Goal: Task Accomplishment & Management: Complete application form

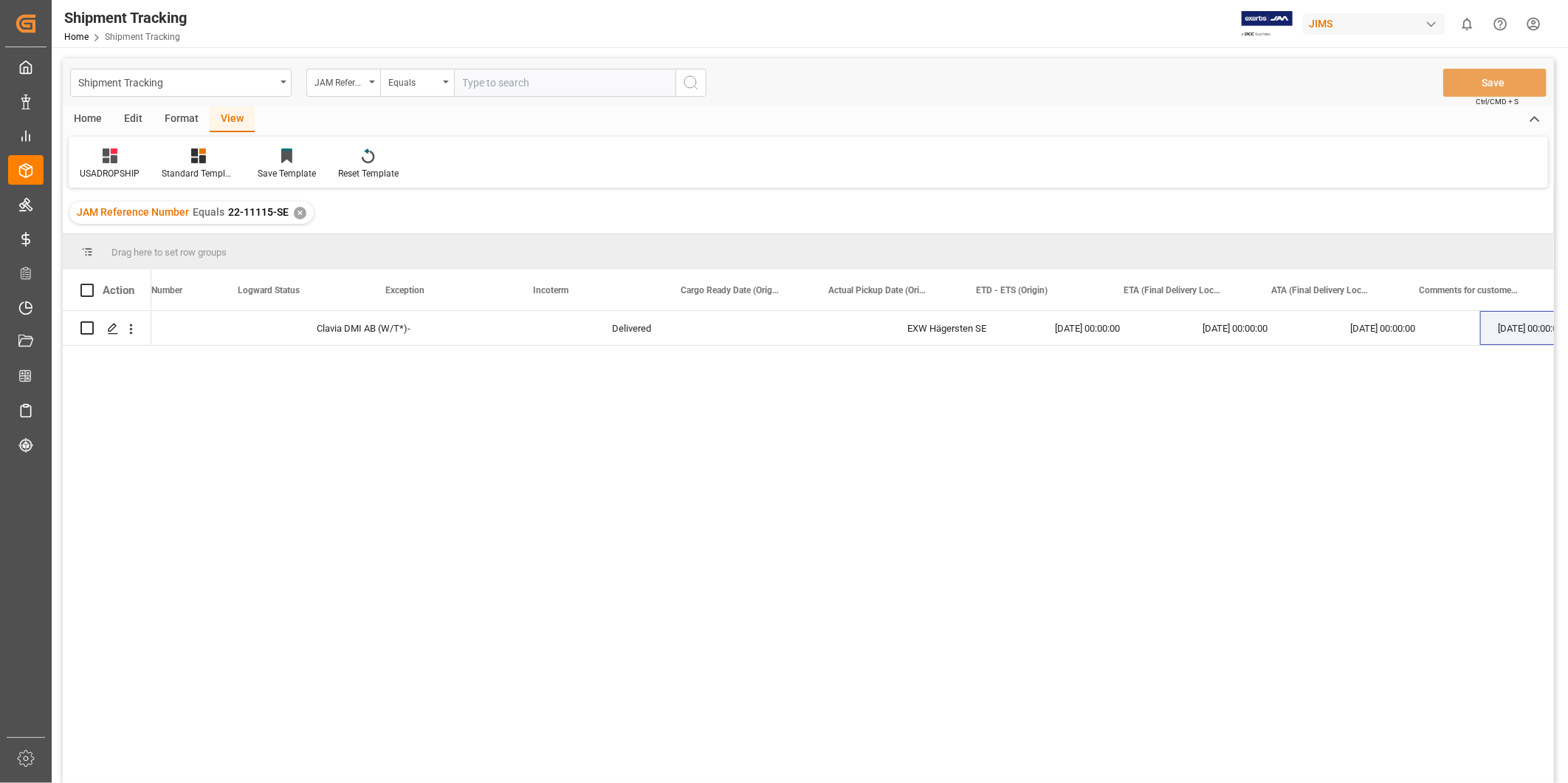
scroll to position [0, 373]
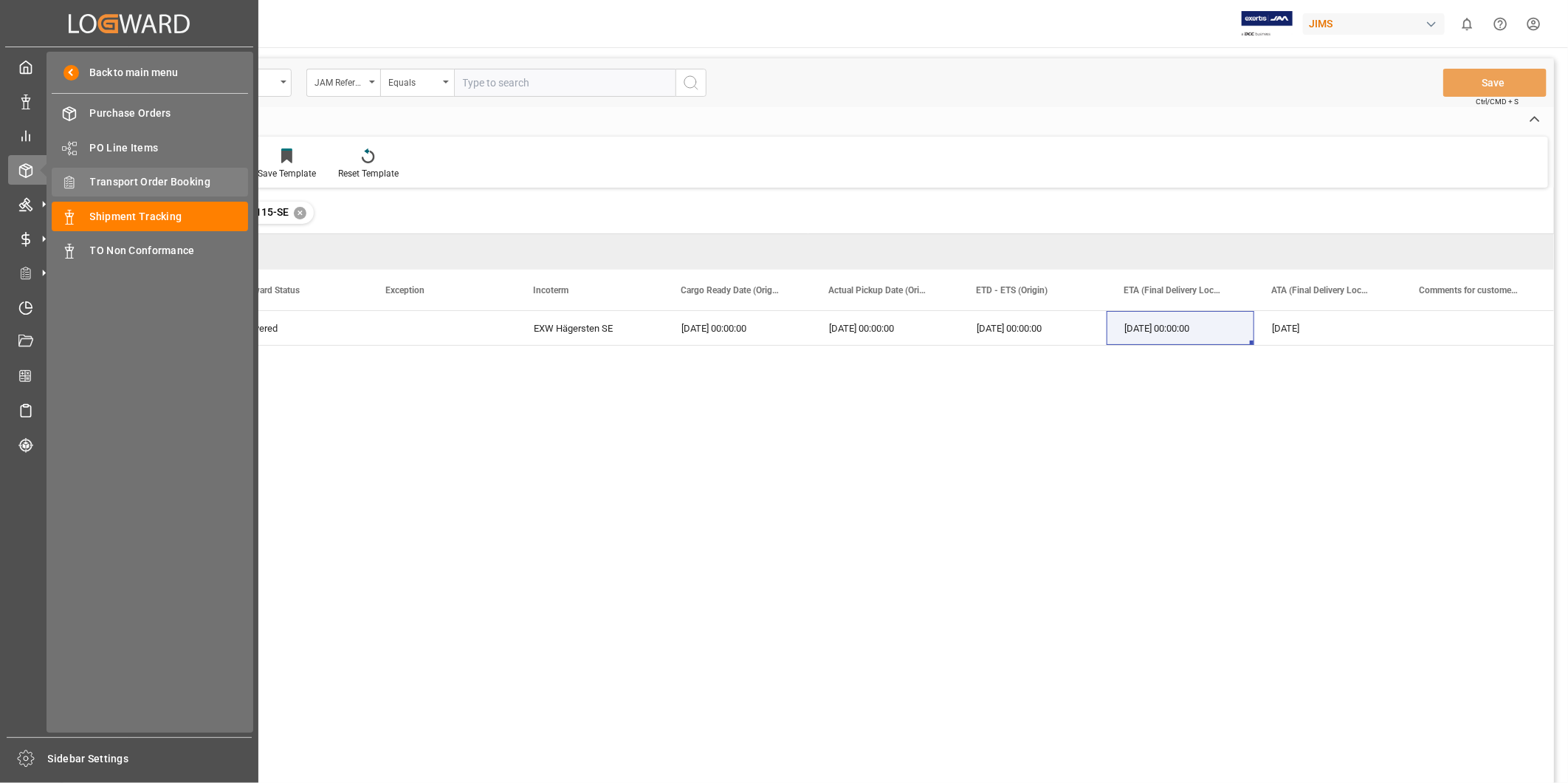
click at [146, 180] on span "Transport Order Booking" at bounding box center [169, 181] width 159 height 15
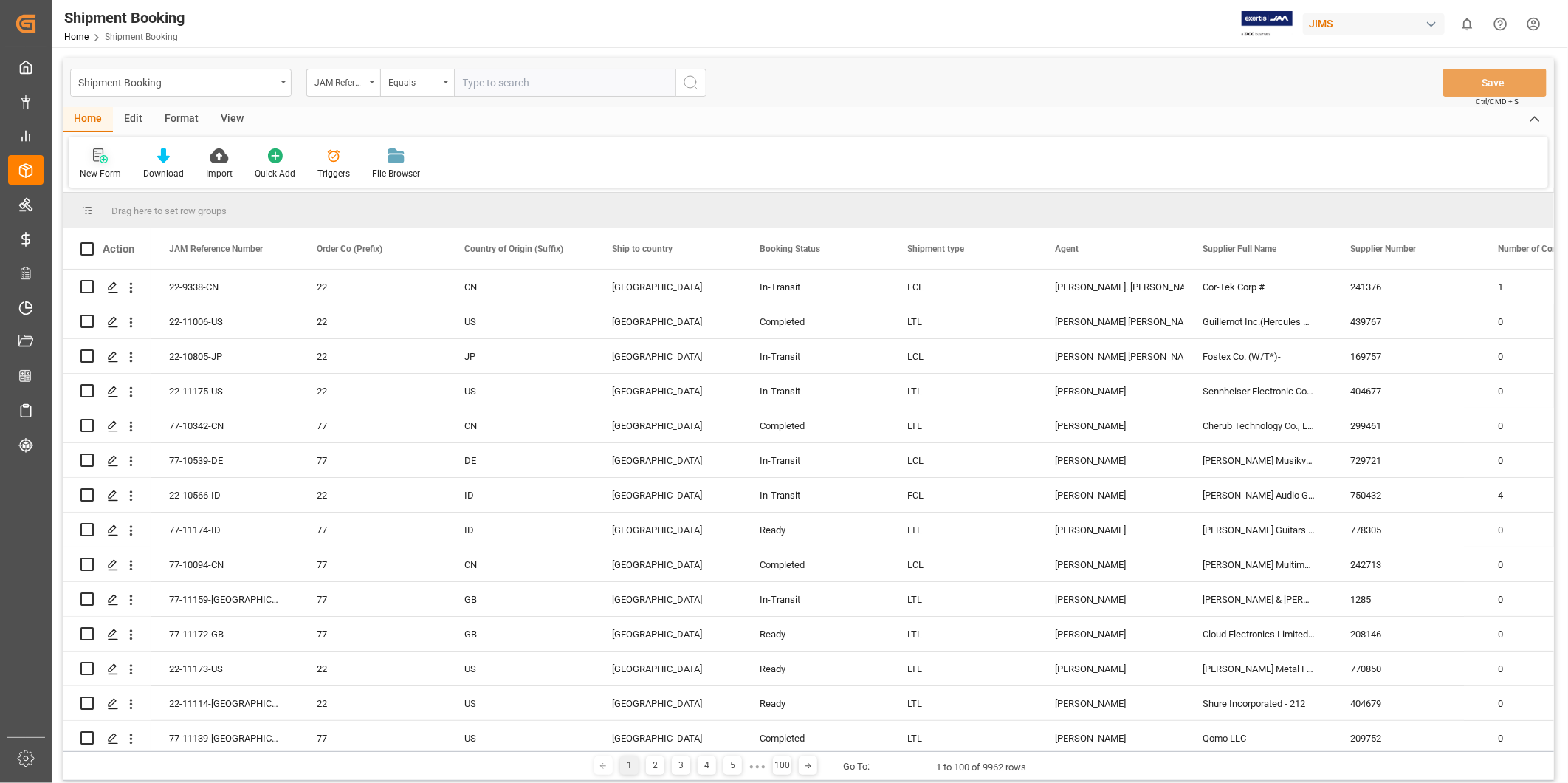
click at [111, 170] on div "New Form" at bounding box center [101, 174] width 42 height 13
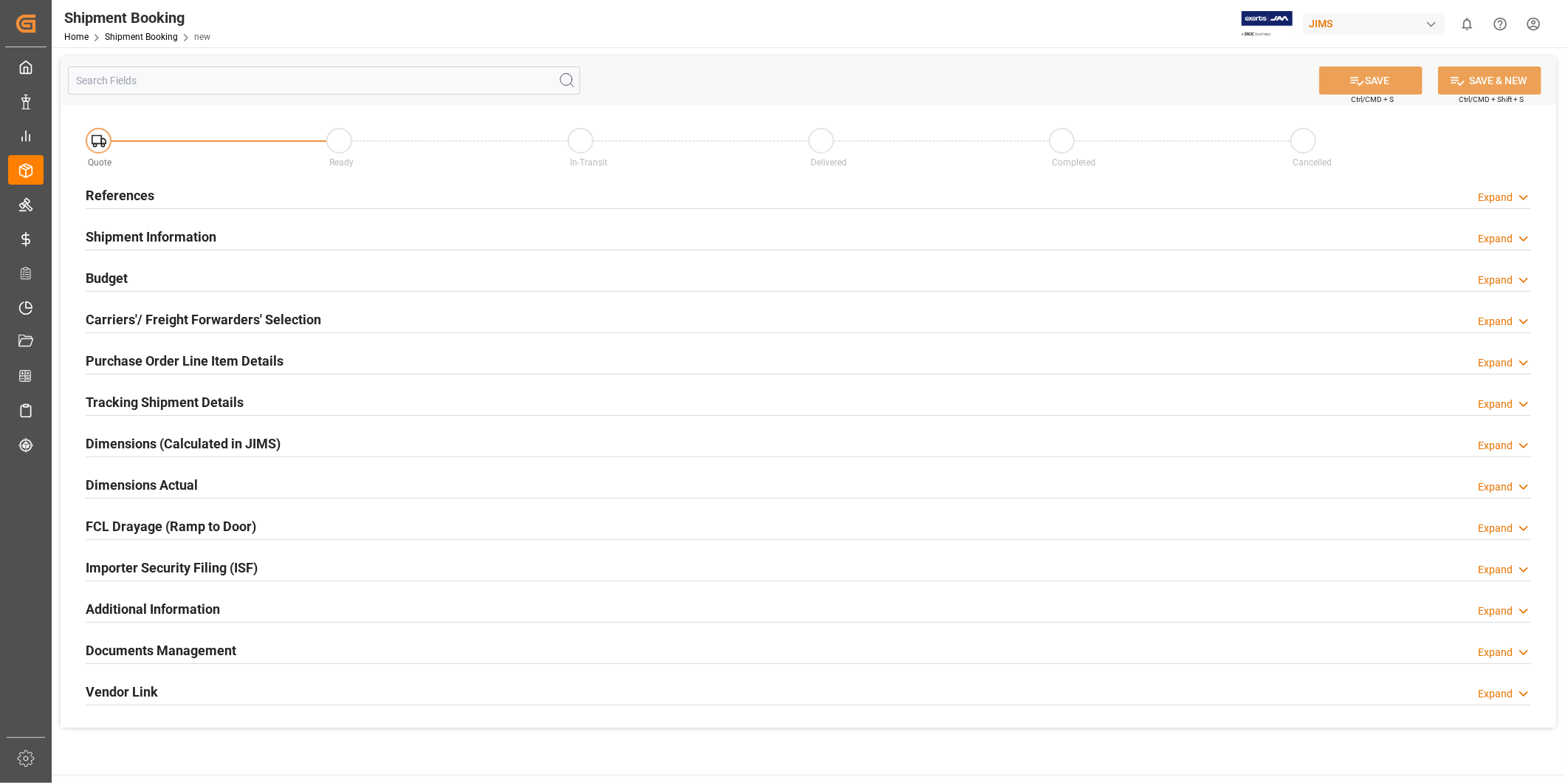
click at [1519, 200] on icon at bounding box center [1524, 198] width 15 height 15
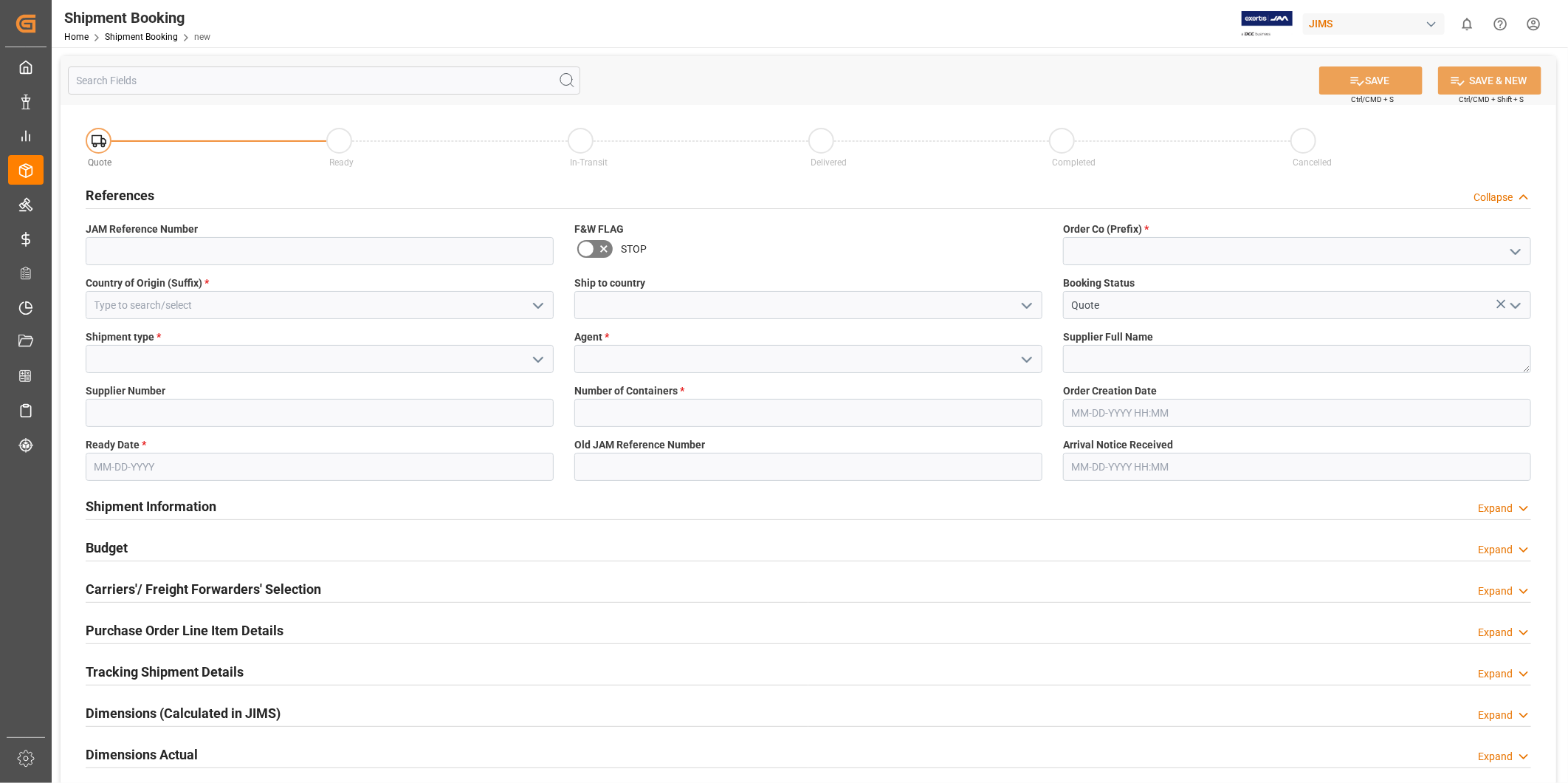
click at [1520, 254] on icon "open menu" at bounding box center [1516, 252] width 18 height 18
drag, startPoint x: 1474, startPoint y: 277, endPoint x: 1444, endPoint y: 280, distance: 30.1
click at [1472, 278] on div "22" at bounding box center [1296, 283] width 466 height 33
type input "22"
click at [538, 307] on polyline "open menu" at bounding box center [538, 306] width 9 height 5
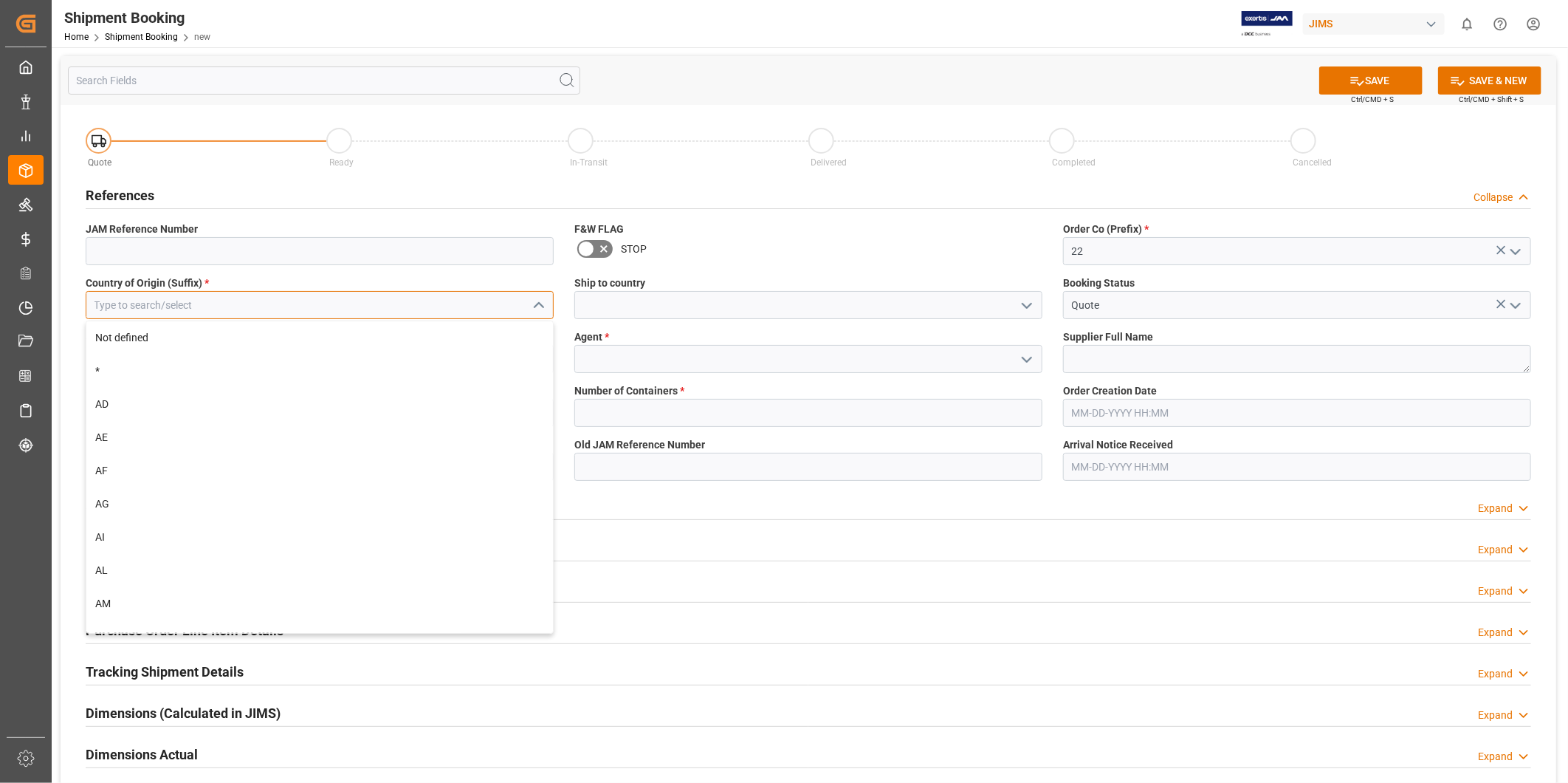
click at [459, 307] on input at bounding box center [319, 305] width 468 height 29
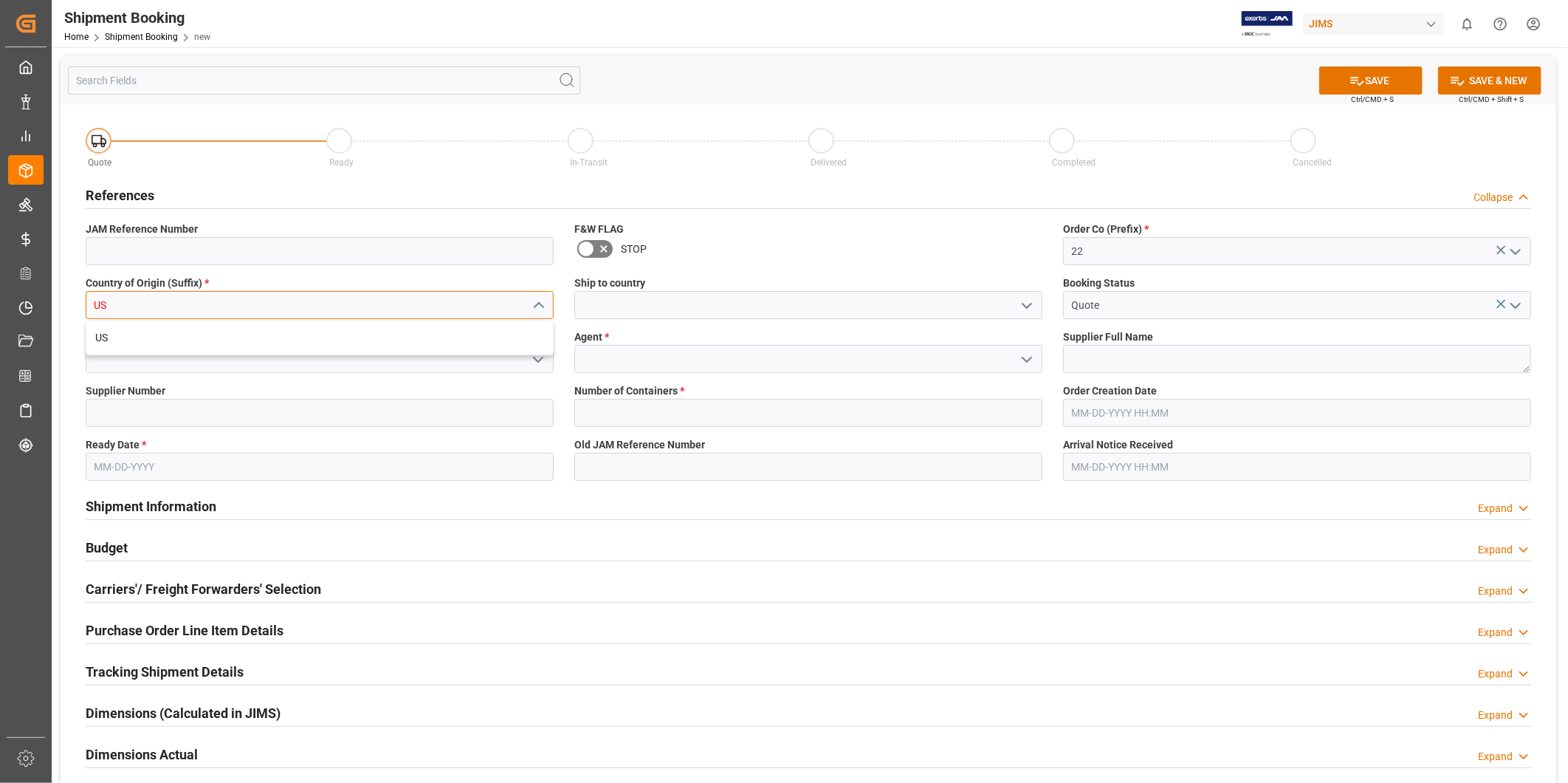
type input "US"
click at [1023, 304] on polyline "open menu" at bounding box center [1027, 306] width 9 height 5
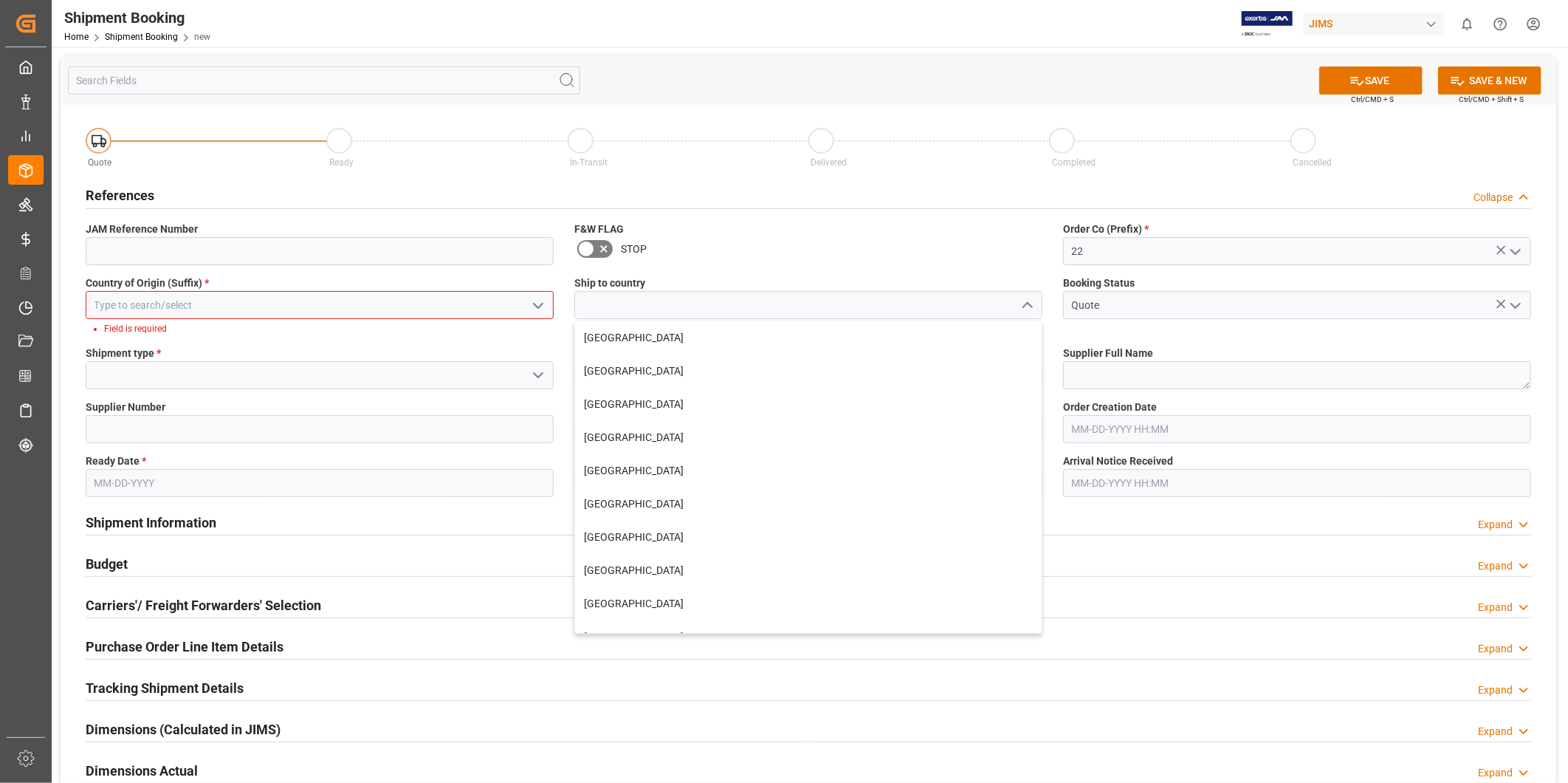
click at [447, 309] on input at bounding box center [319, 305] width 468 height 29
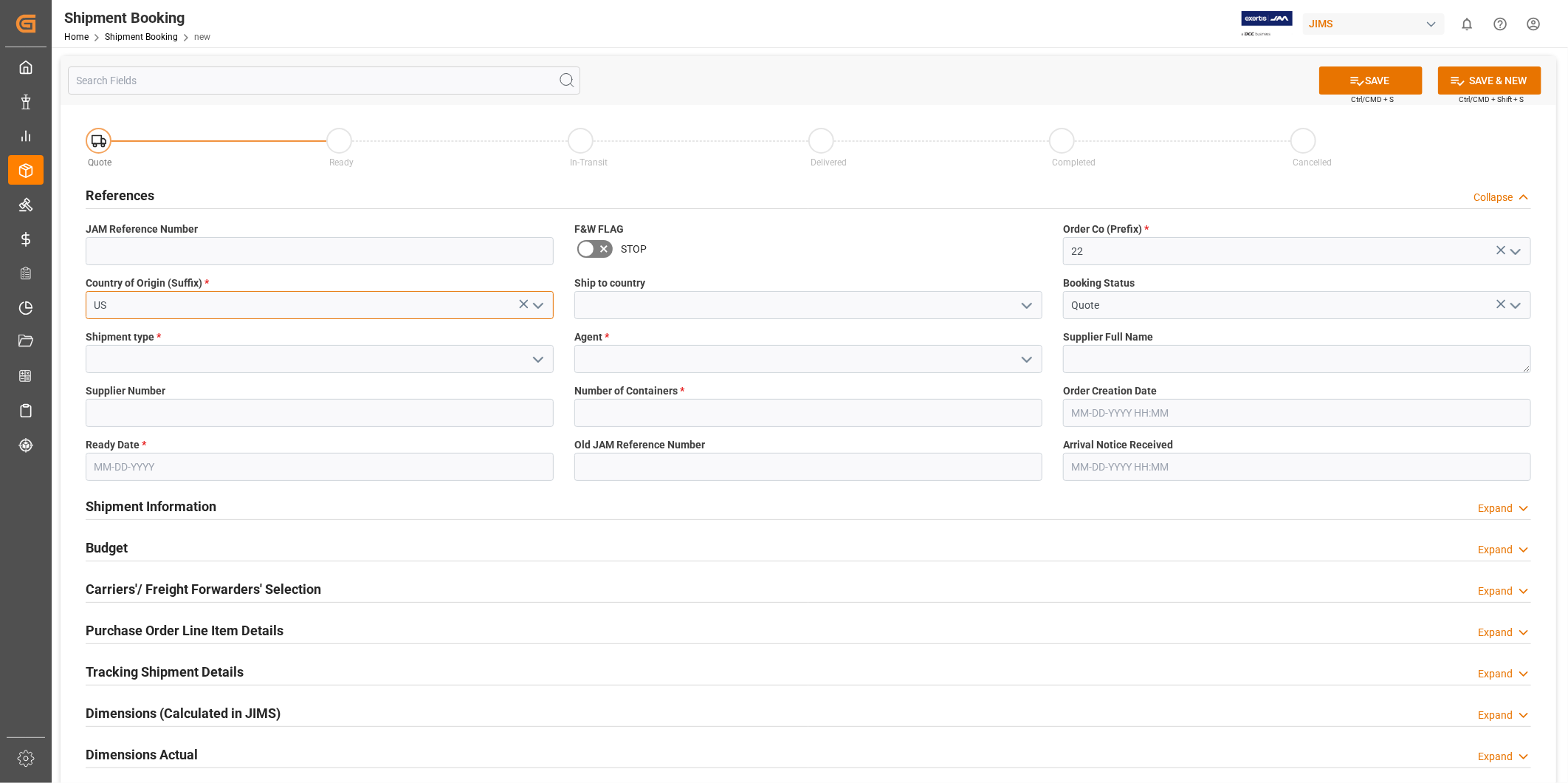
type input "US"
click at [758, 307] on input at bounding box center [808, 305] width 468 height 29
click at [1030, 306] on icon "open menu" at bounding box center [1027, 306] width 18 height 18
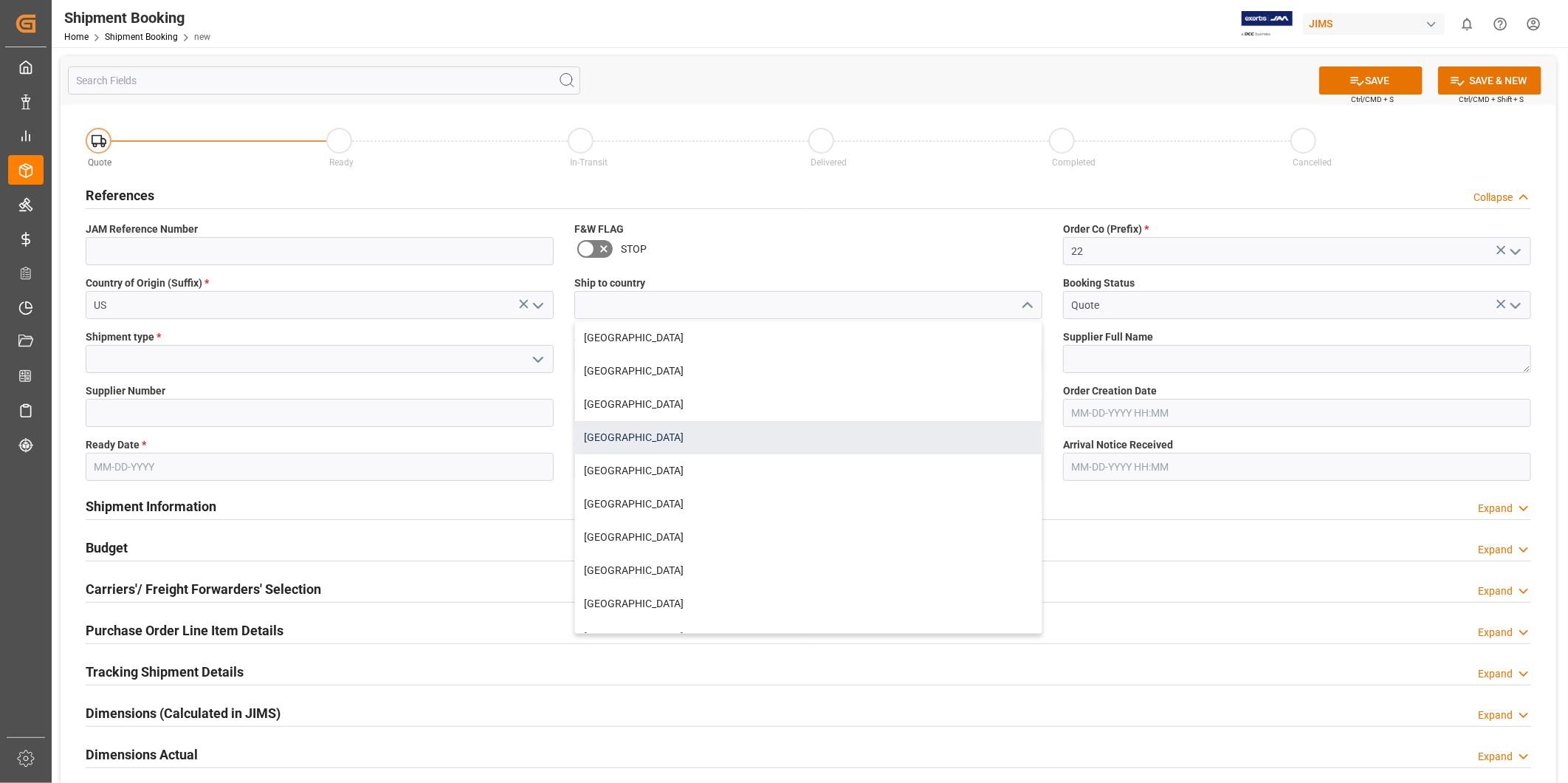
click at [794, 426] on div "[GEOGRAPHIC_DATA]" at bounding box center [808, 437] width 466 height 33
type input "[GEOGRAPHIC_DATA]"
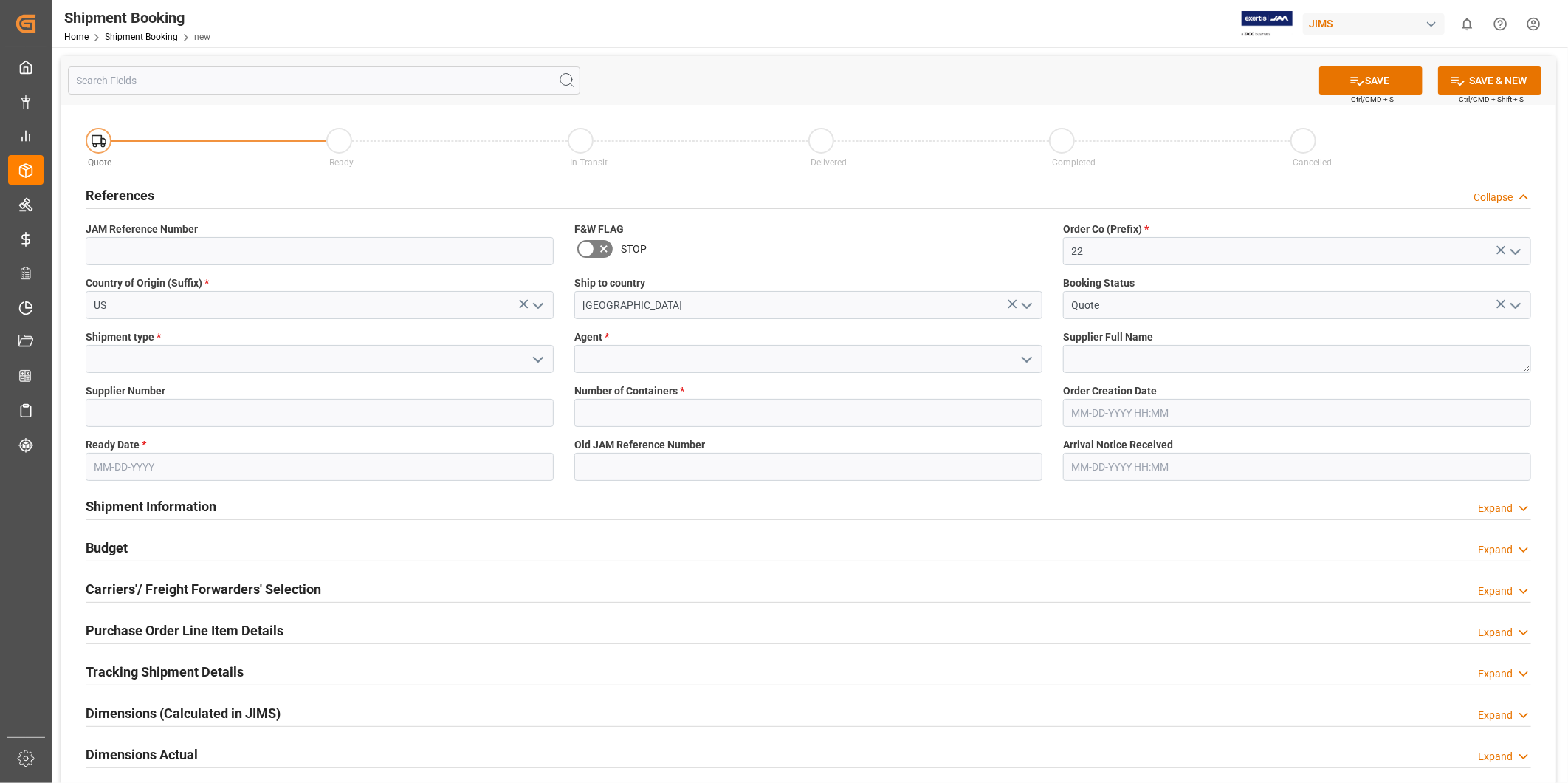
click at [539, 357] on icon "open menu" at bounding box center [538, 359] width 18 height 18
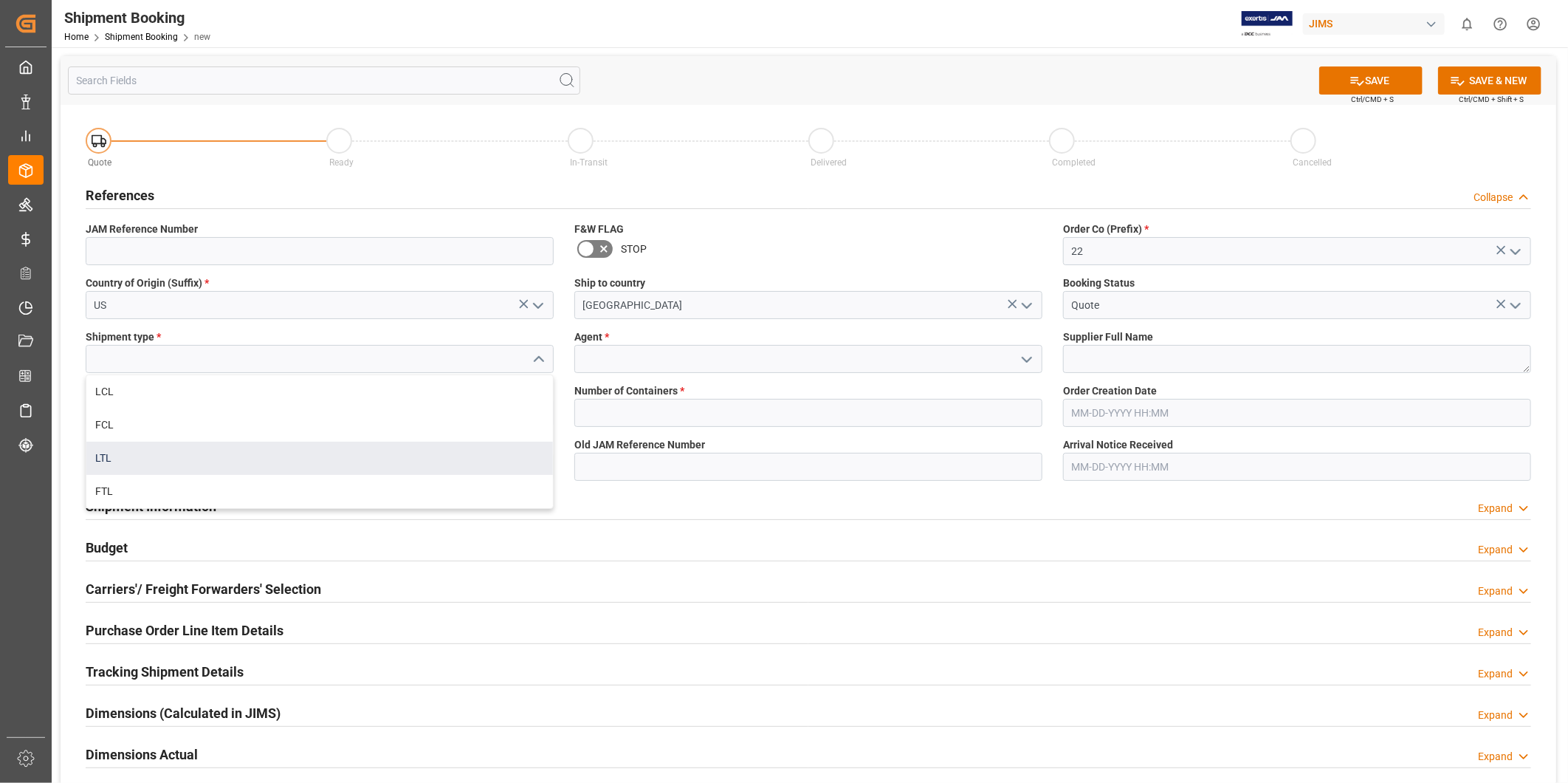
click at [448, 444] on div "LTL" at bounding box center [319, 458] width 466 height 33
type input "LTL"
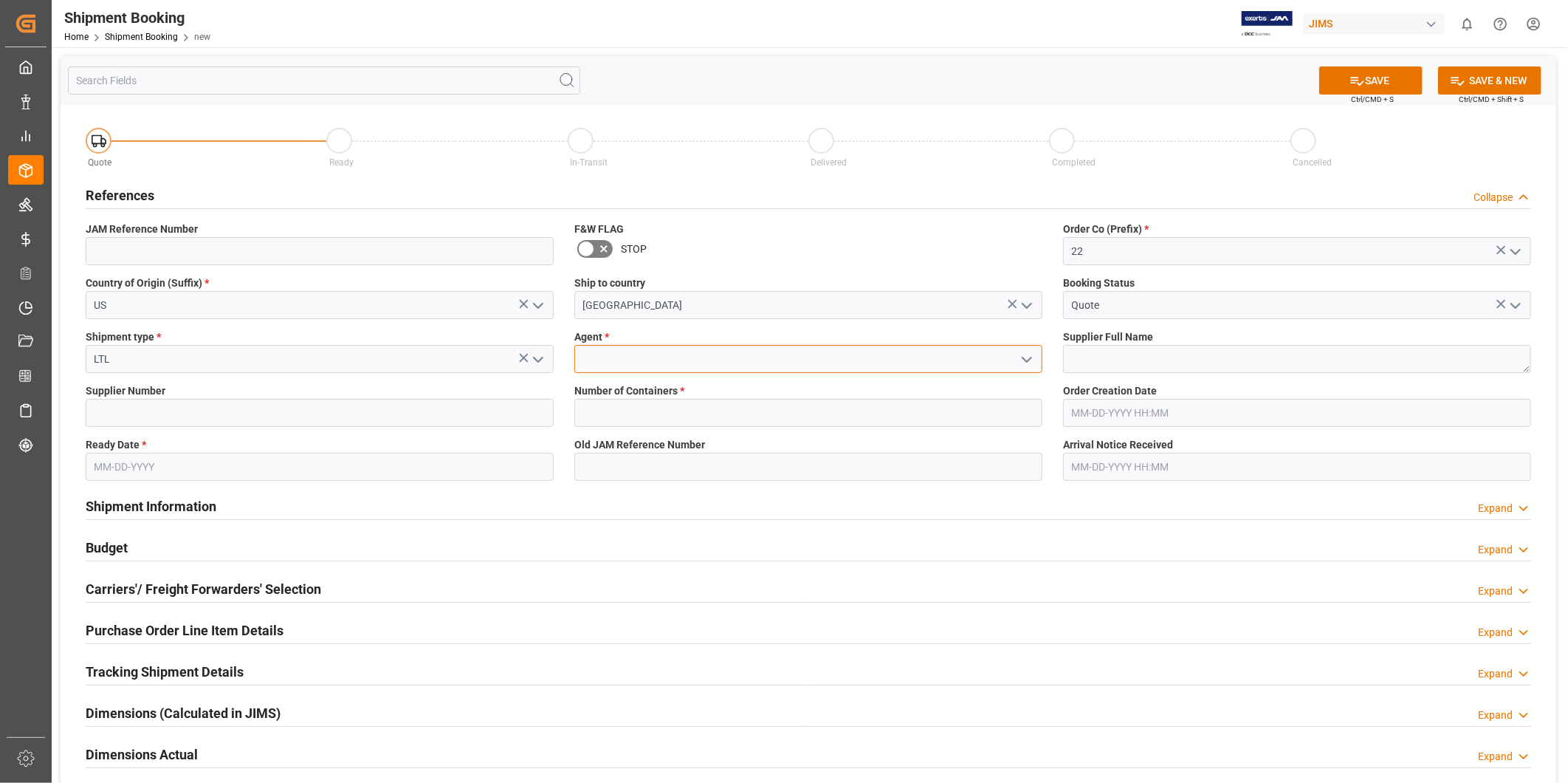
click at [678, 365] on input at bounding box center [808, 359] width 468 height 29
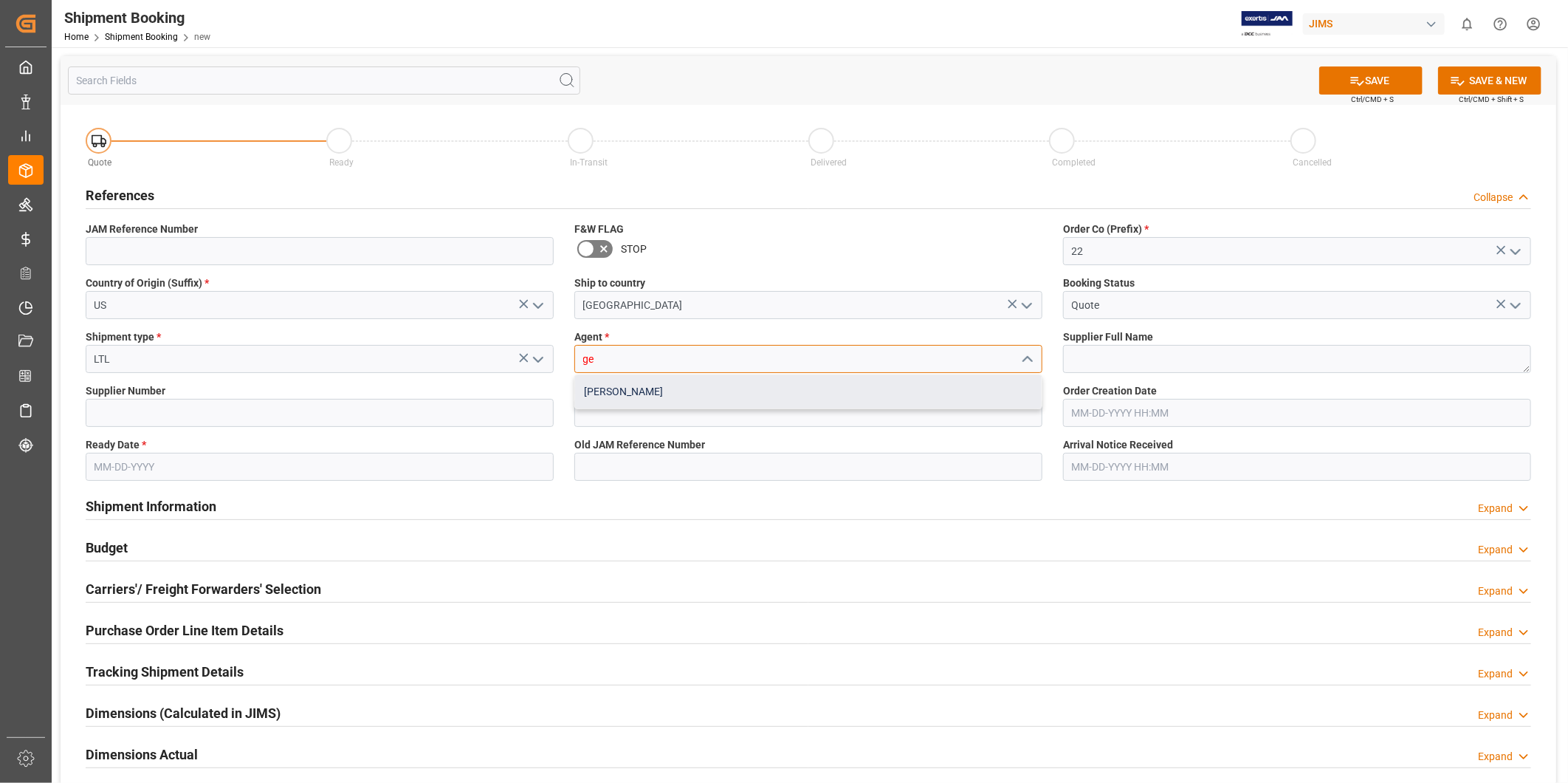
click at [666, 397] on div "[PERSON_NAME]" at bounding box center [808, 392] width 466 height 33
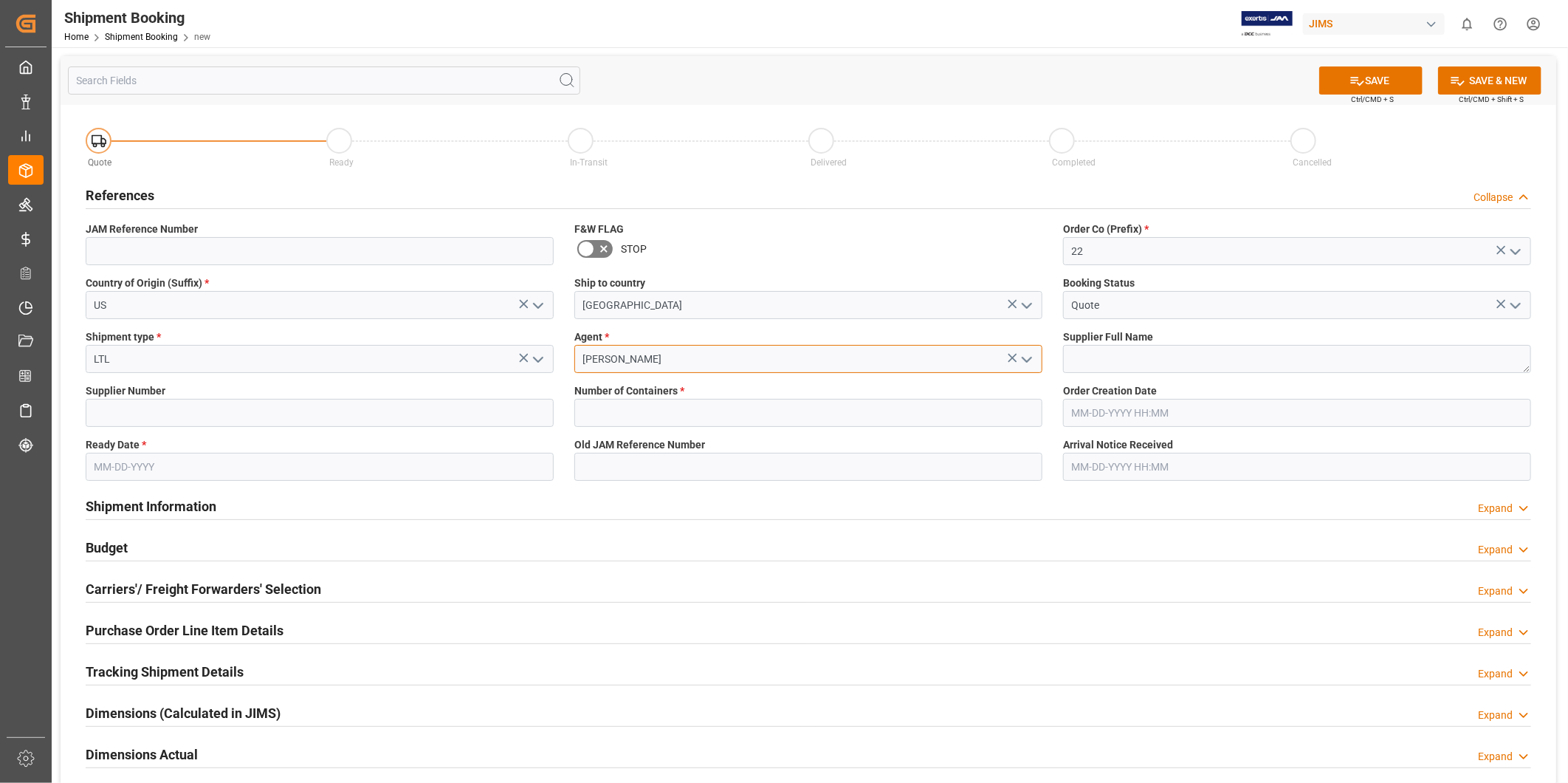
type input "[PERSON_NAME]"
click at [1101, 346] on textarea at bounding box center [1297, 359] width 468 height 29
click at [293, 415] on input at bounding box center [319, 413] width 468 height 29
paste input "557"
click at [350, 400] on input "557" at bounding box center [319, 413] width 468 height 29
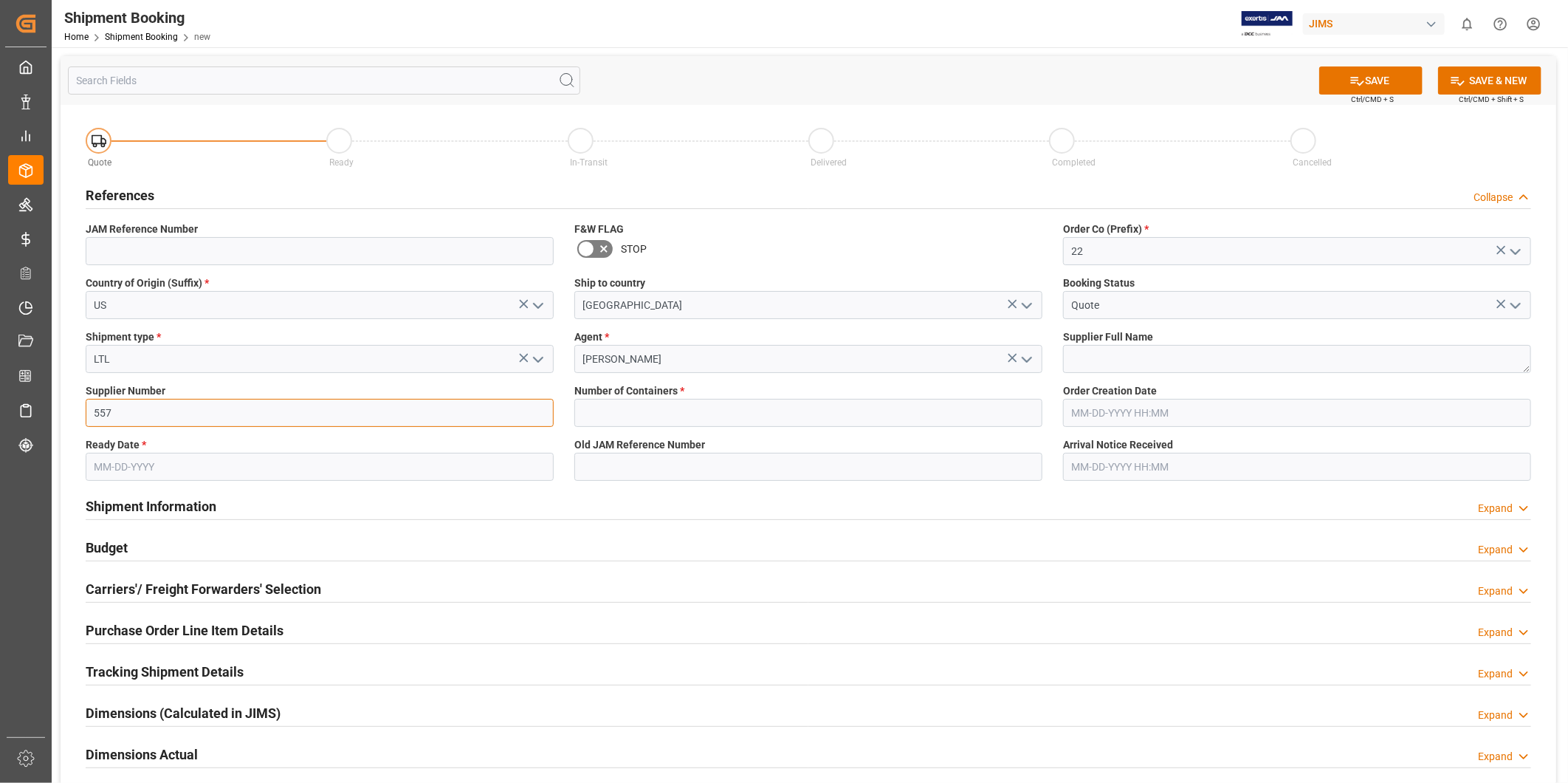
click at [344, 415] on input "557" at bounding box center [319, 413] width 468 height 29
paste input "18"
type input "518"
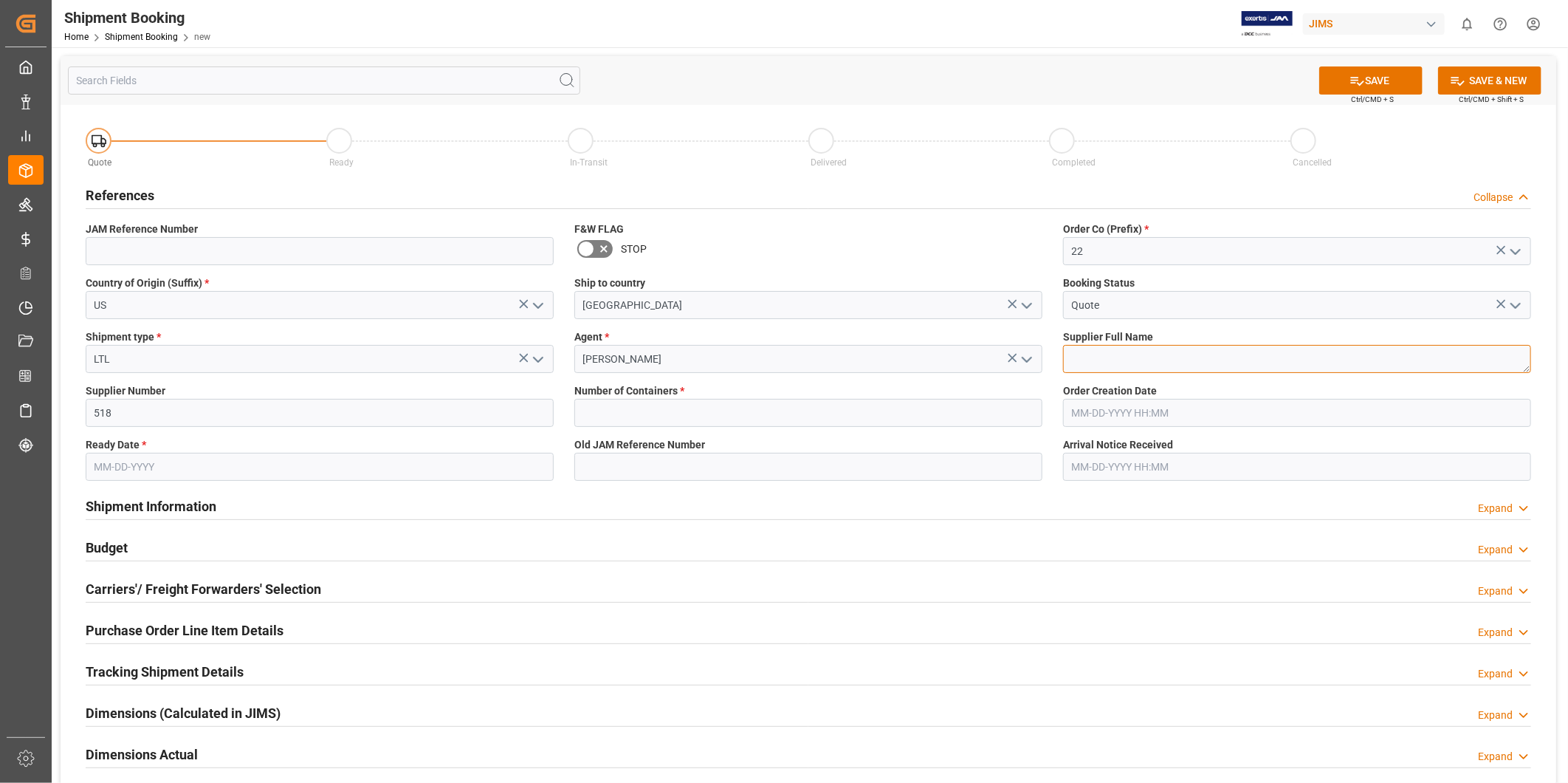
click at [1206, 354] on textarea at bounding box center [1297, 359] width 468 height 29
paste textarea "American Music and Sound, LLC"
type textarea "American Music and Sound, LLC"
click at [277, 457] on input "text" at bounding box center [319, 468] width 468 height 29
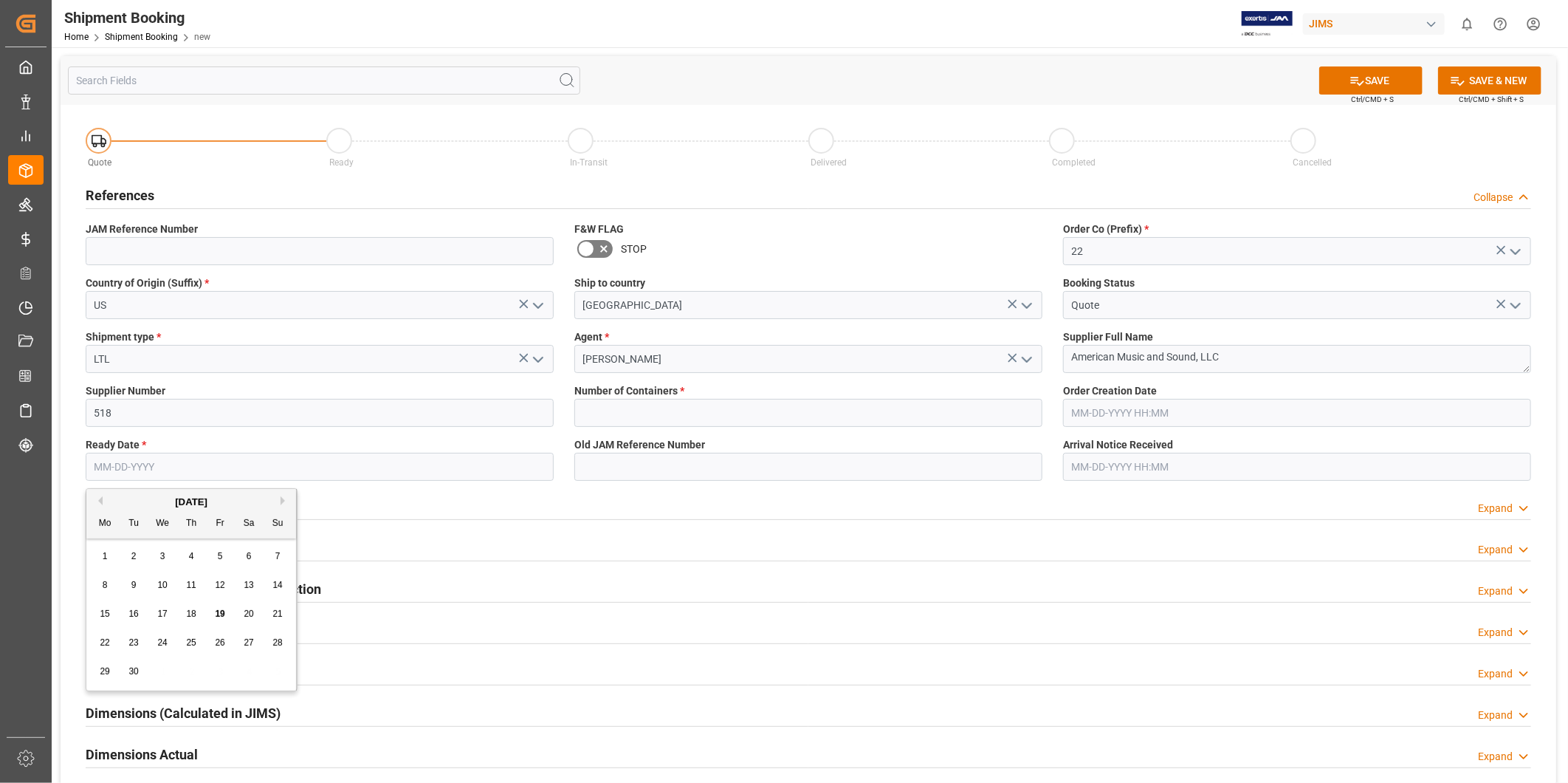
click at [168, 644] on div "24" at bounding box center [162, 643] width 18 height 18
type input "[DATE]"
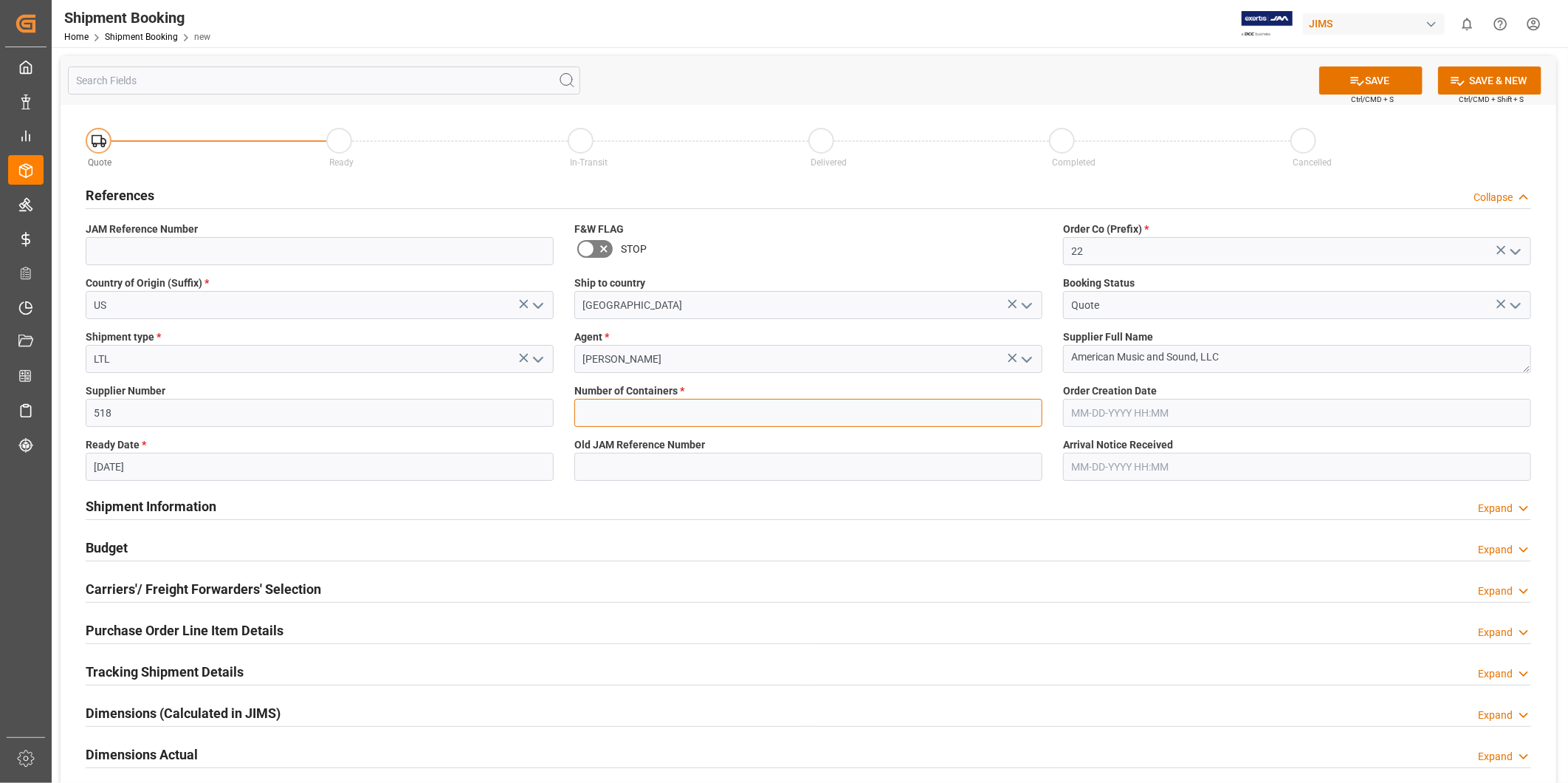
click at [686, 423] on input "text" at bounding box center [808, 413] width 468 height 29
type input "0"
click at [1368, 78] on button "SAVE" at bounding box center [1370, 81] width 104 height 29
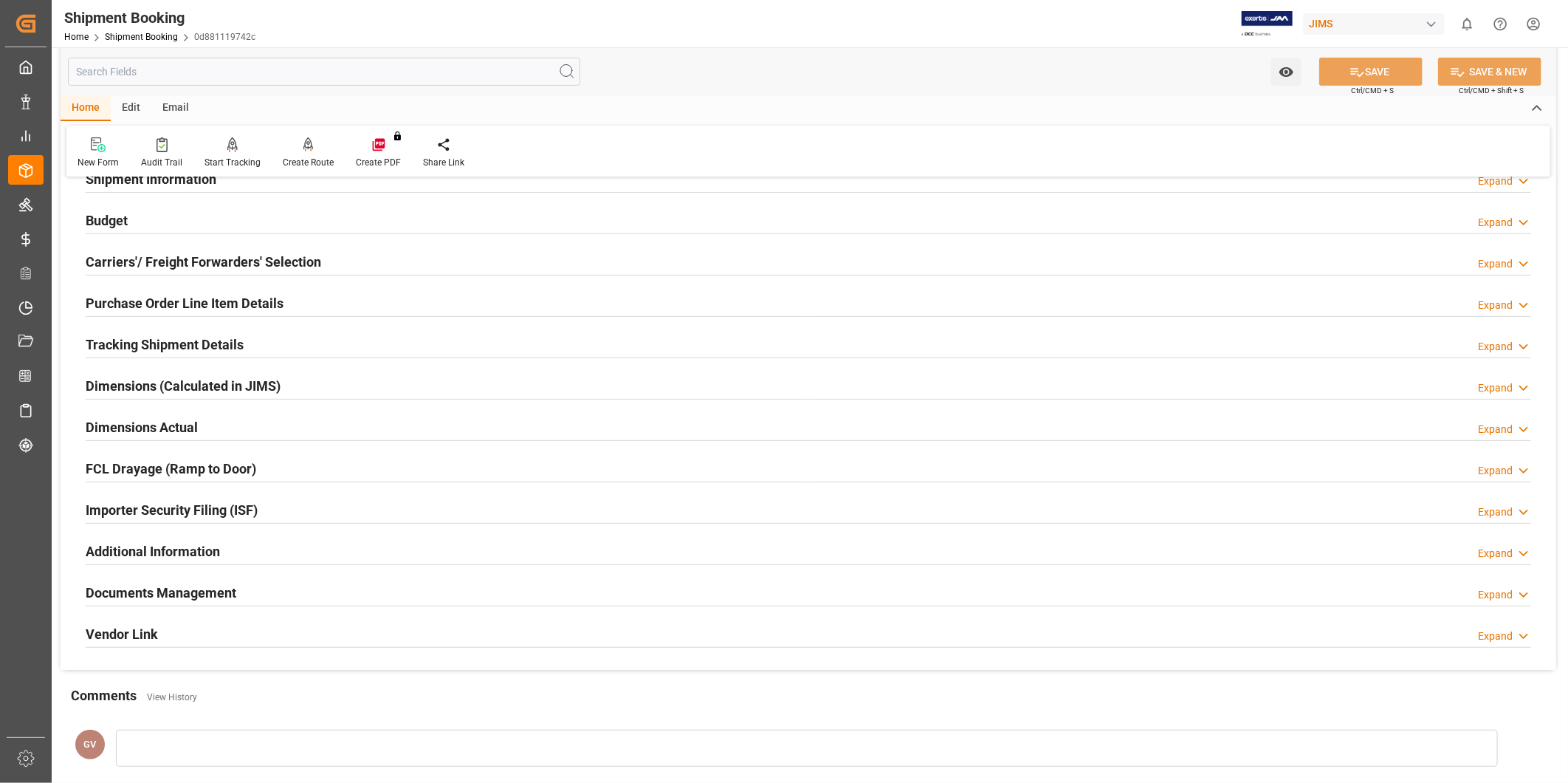
scroll to position [274, 0]
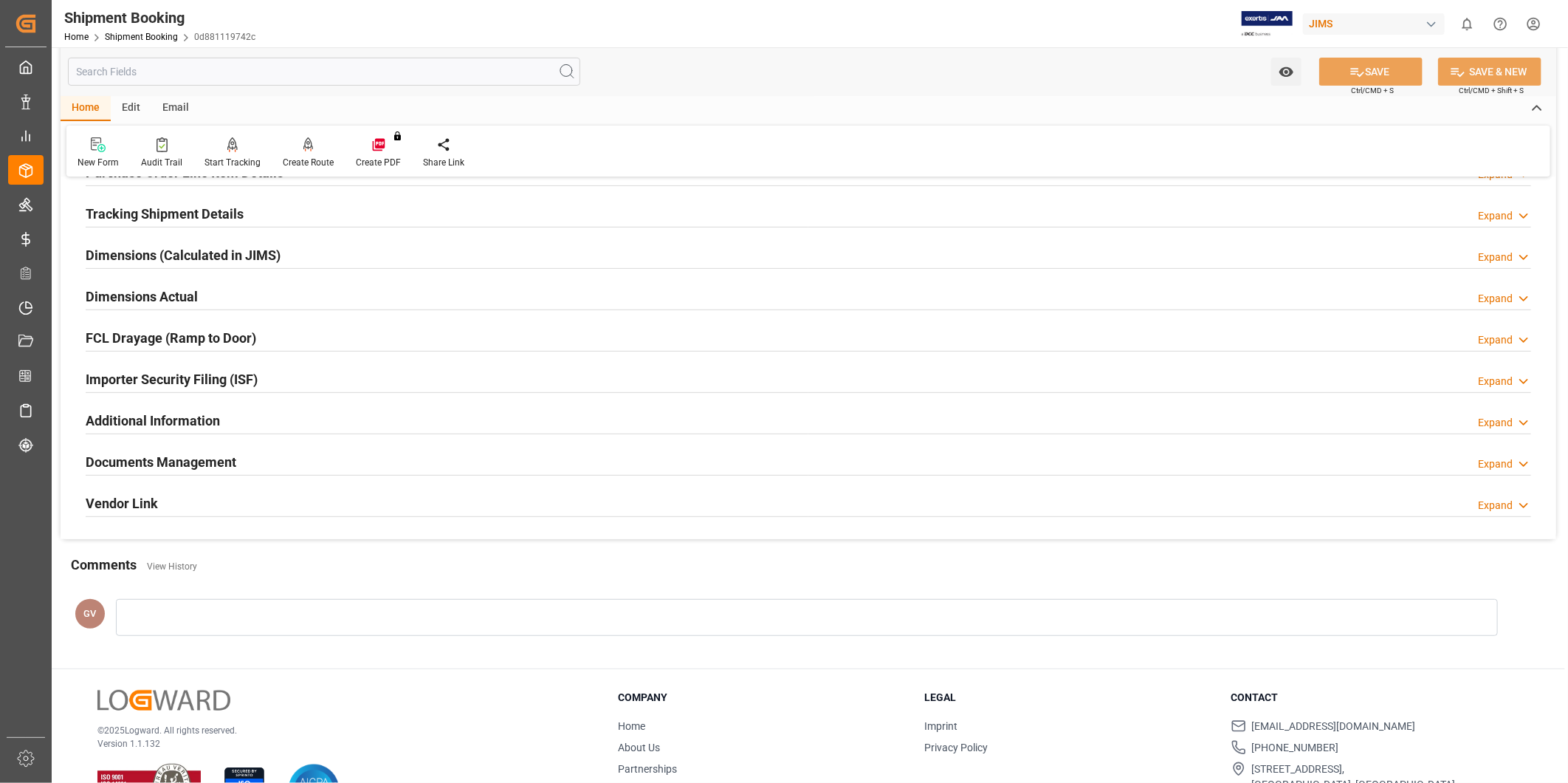
click at [221, 466] on h2 "Documents Management" at bounding box center [161, 462] width 151 height 20
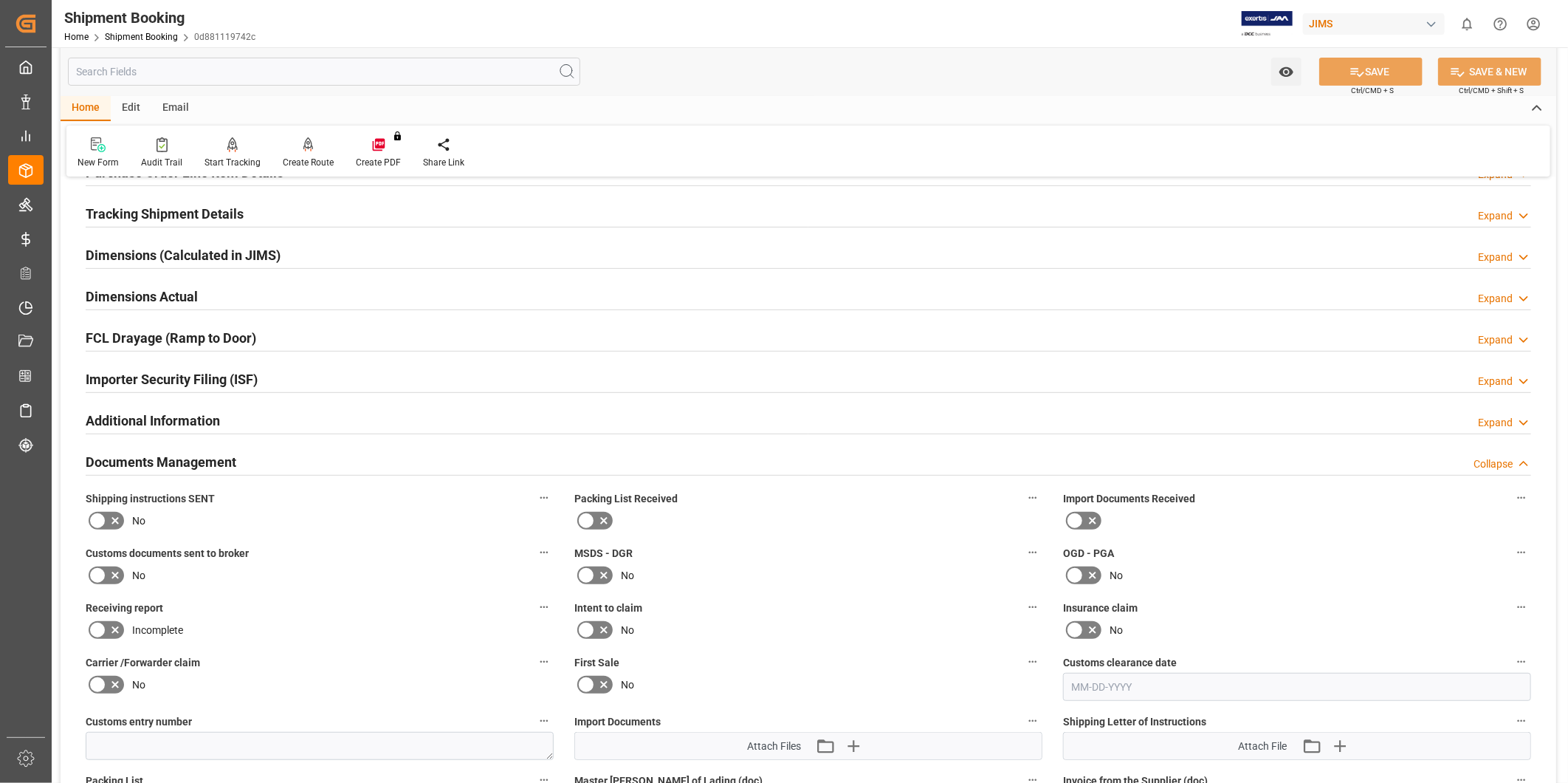
click at [221, 466] on h2 "Documents Management" at bounding box center [161, 462] width 151 height 20
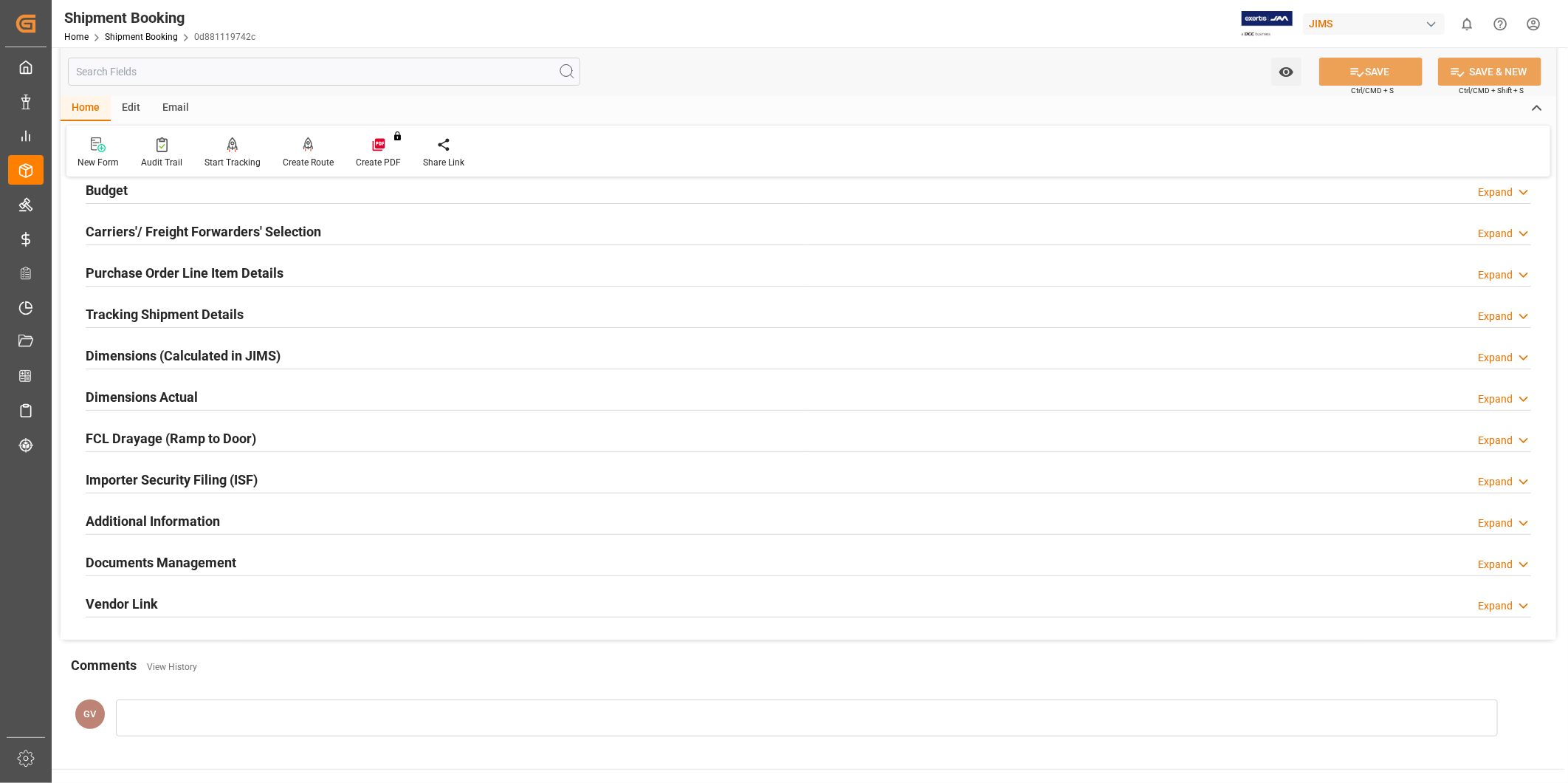
scroll to position [137, 0]
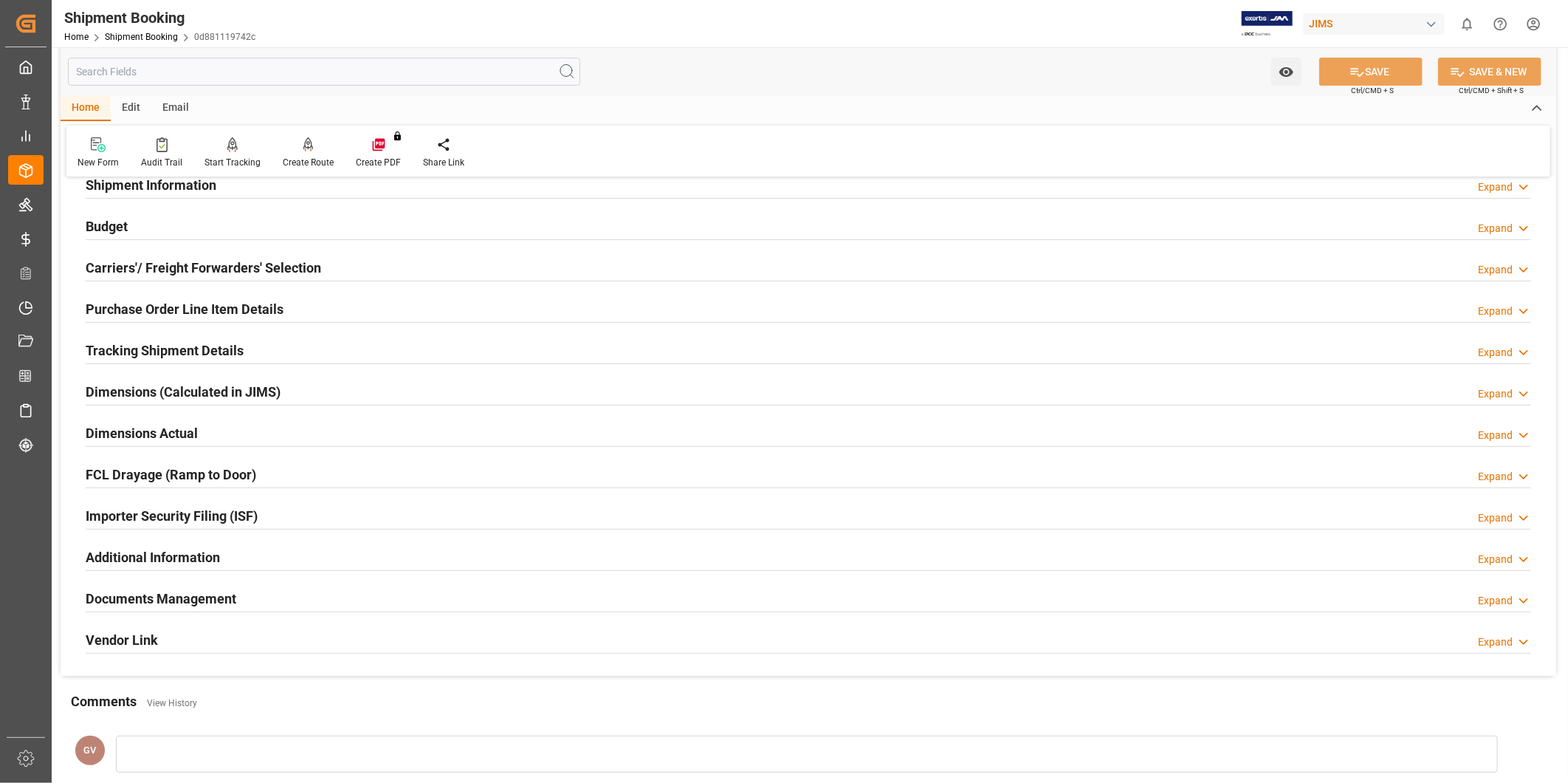
click at [203, 544] on div "Additional Information" at bounding box center [153, 557] width 135 height 29
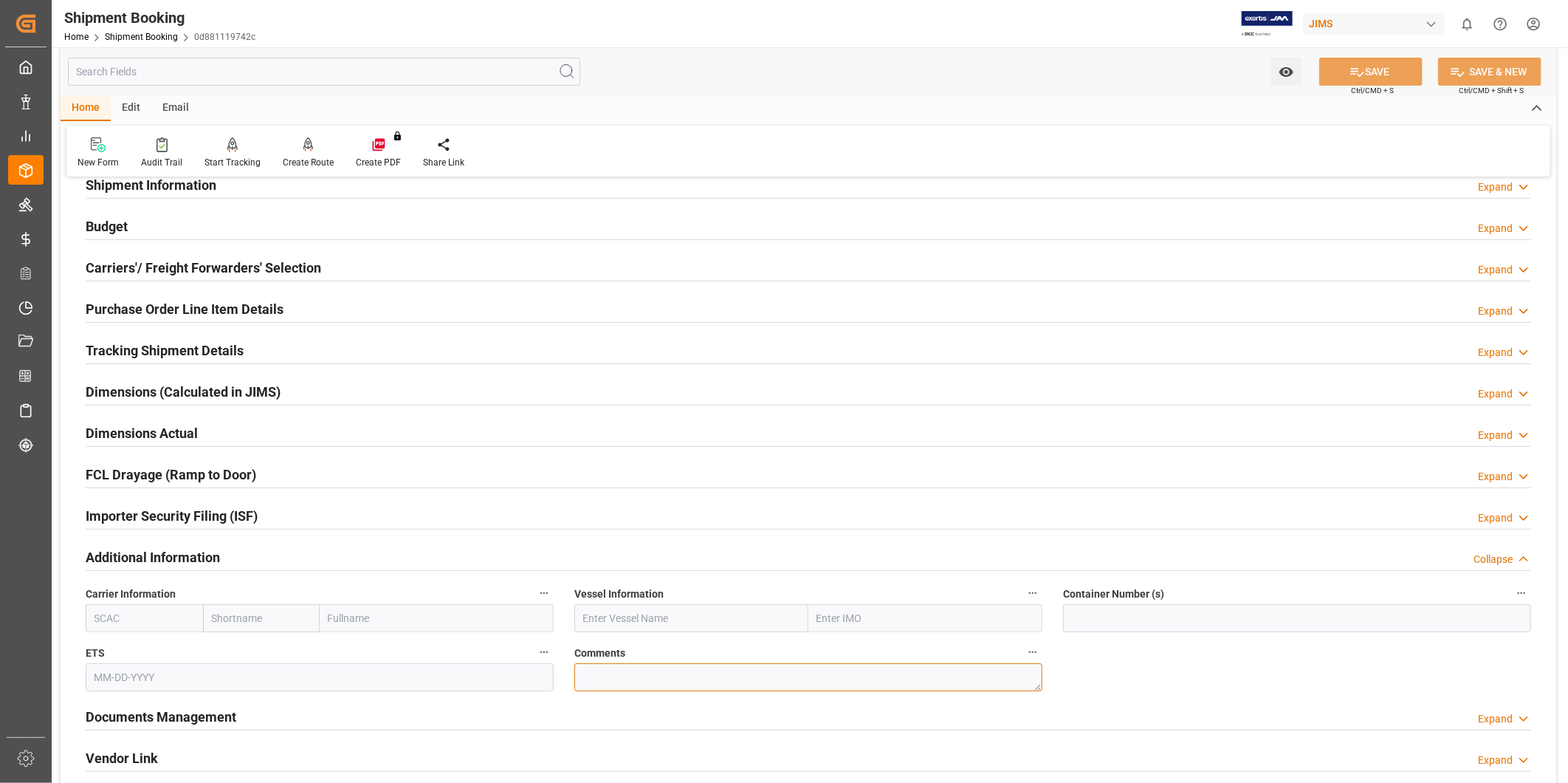
click at [645, 670] on textarea at bounding box center [808, 678] width 468 height 29
paste textarea "9348492"
type textarea "SO 9348492"
click at [1408, 63] on button "SAVE" at bounding box center [1370, 72] width 104 height 29
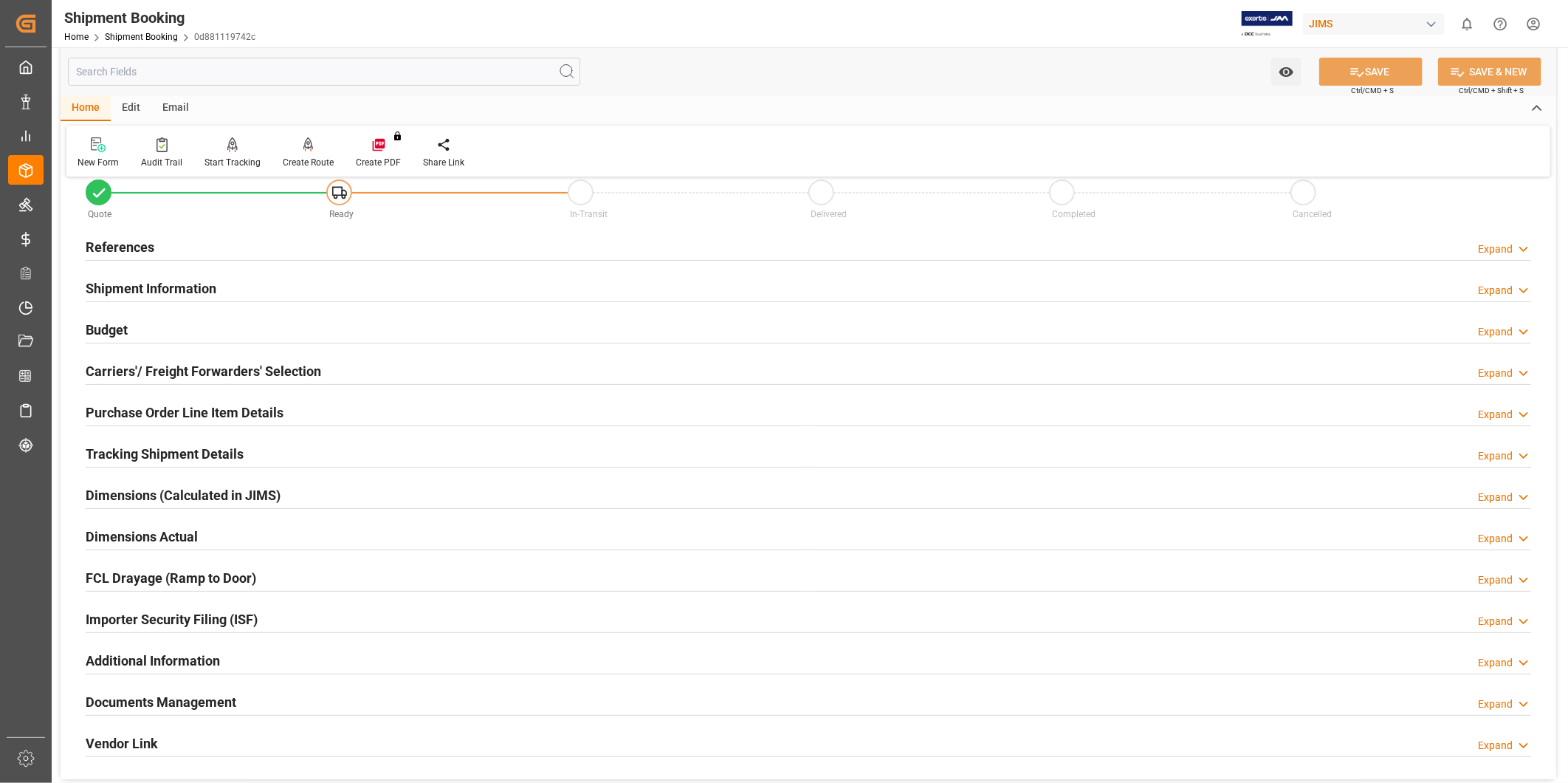
scroll to position [0, 0]
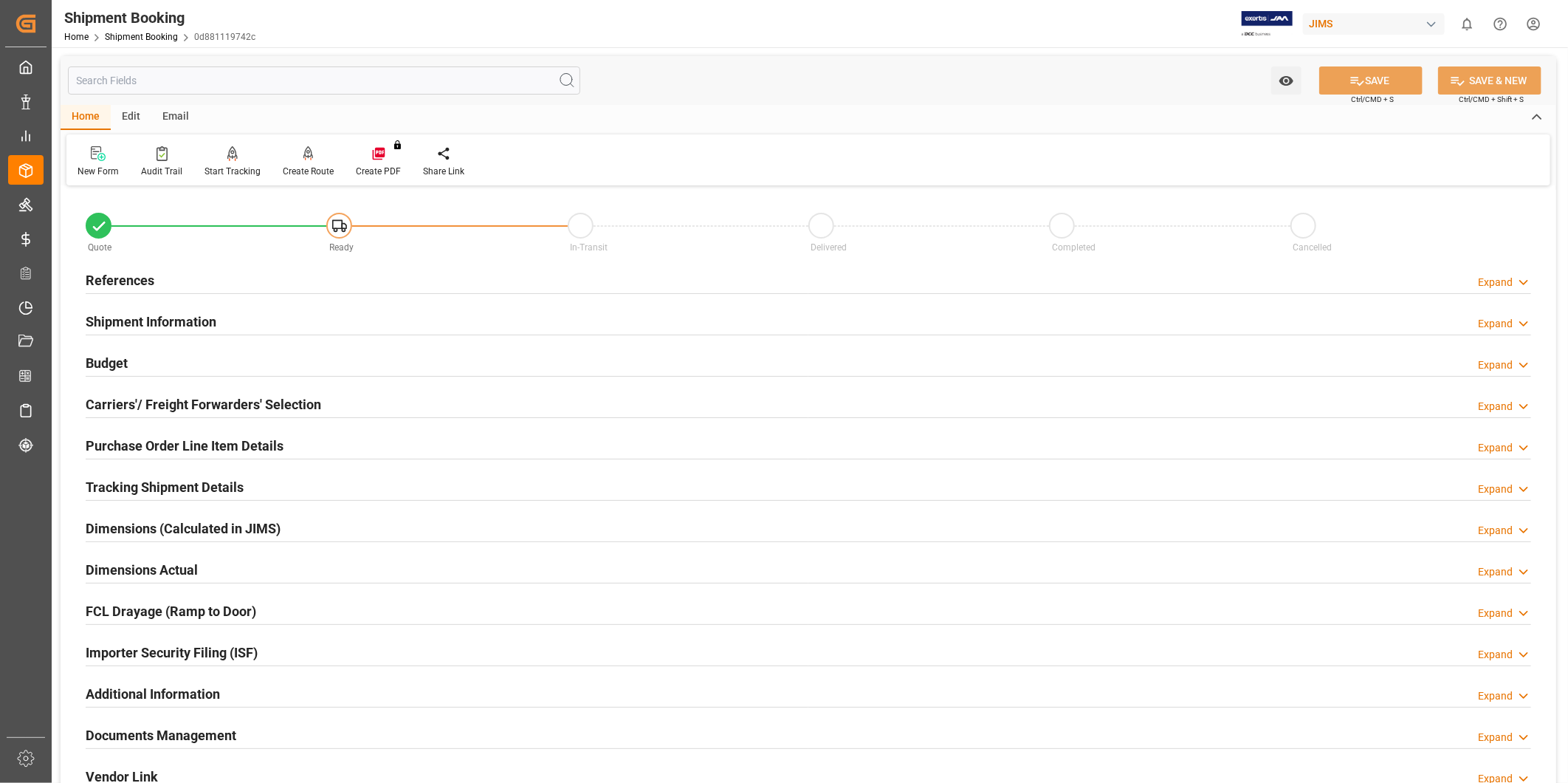
click at [1512, 284] on div "Expand" at bounding box center [1496, 282] width 35 height 15
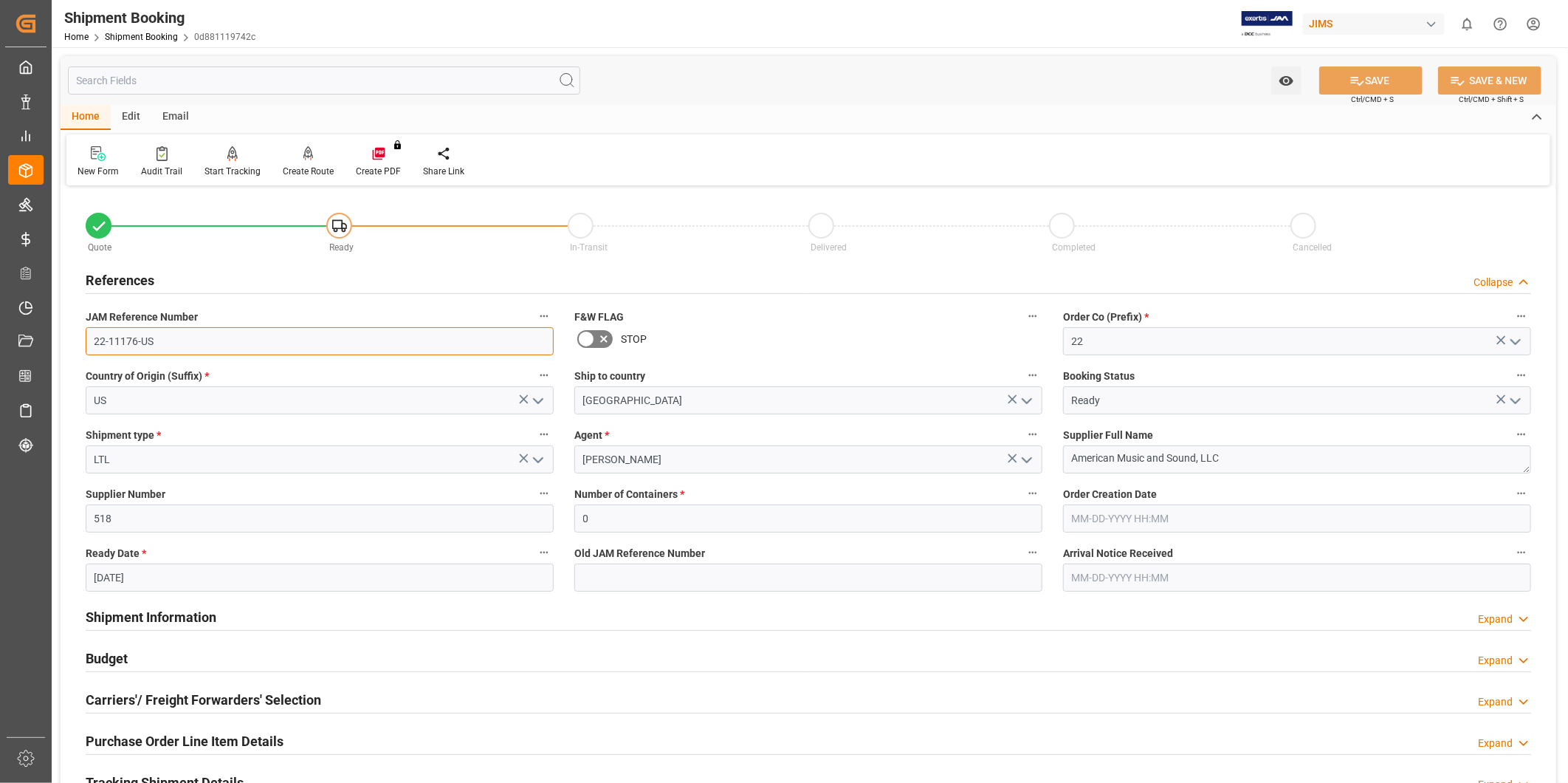
click at [286, 347] on input "22-11176-US" at bounding box center [319, 341] width 468 height 29
